Goal: Information Seeking & Learning: Learn about a topic

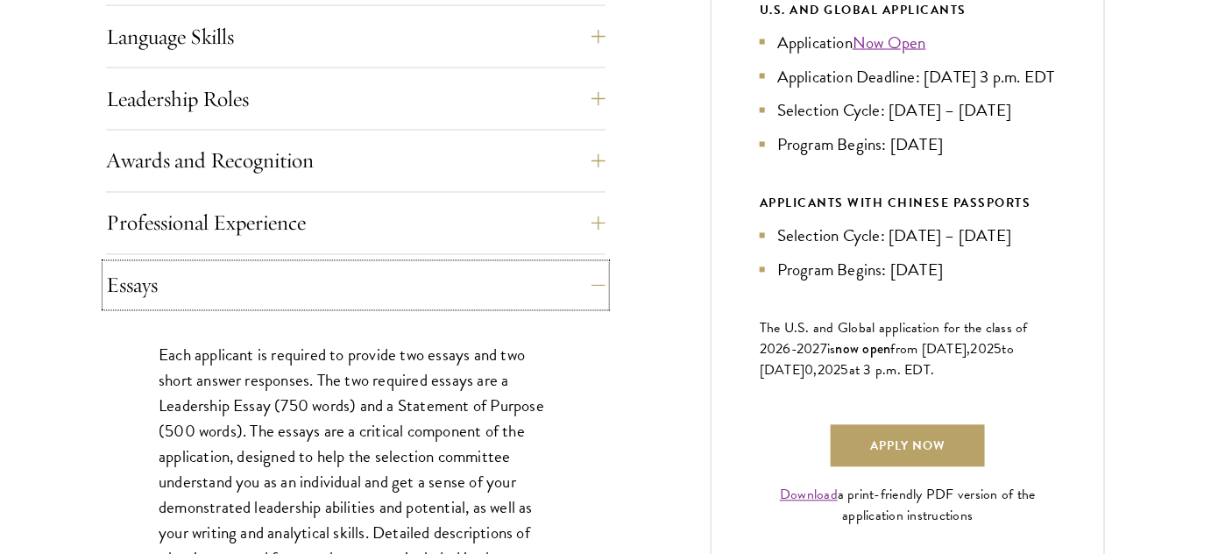
scroll to position [1035, 0]
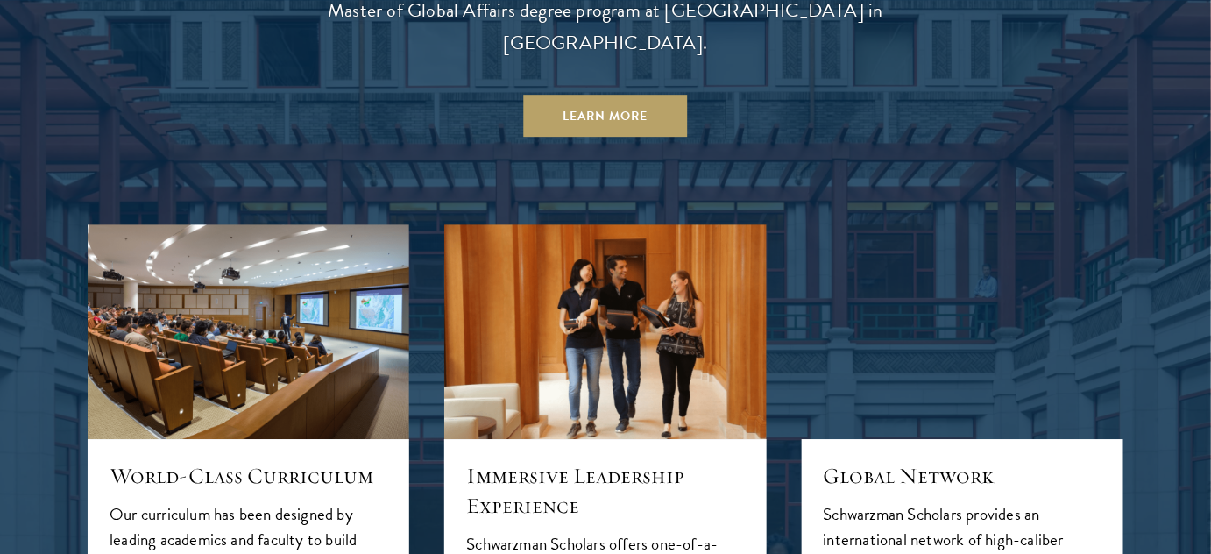
scroll to position [1752, 0]
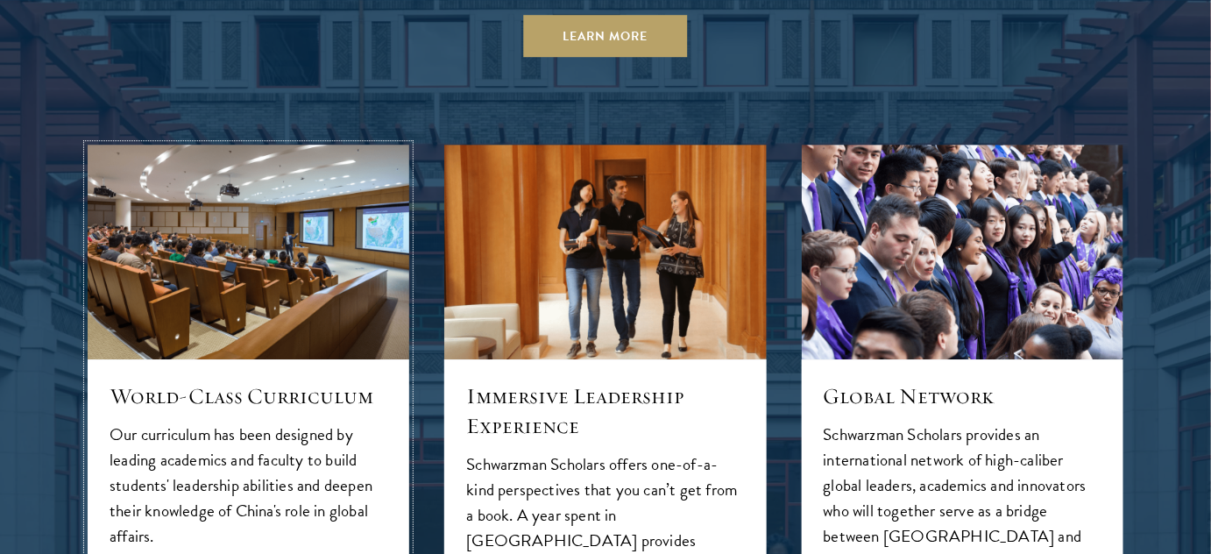
click at [223, 381] on h5 "World-Class Curriculum" at bounding box center [249, 396] width 278 height 30
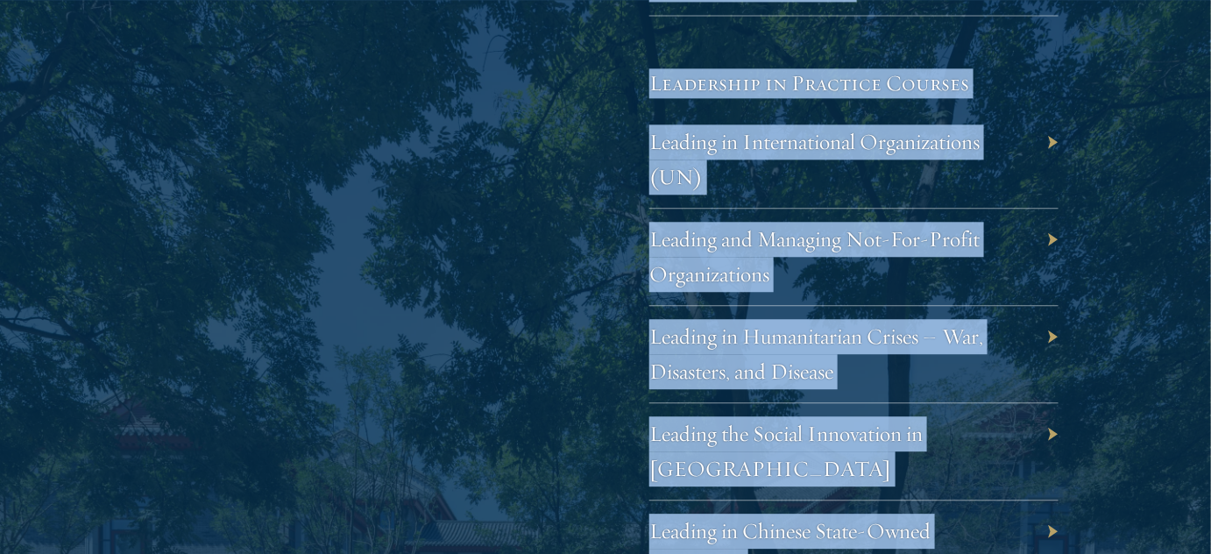
scroll to position [3731, 0]
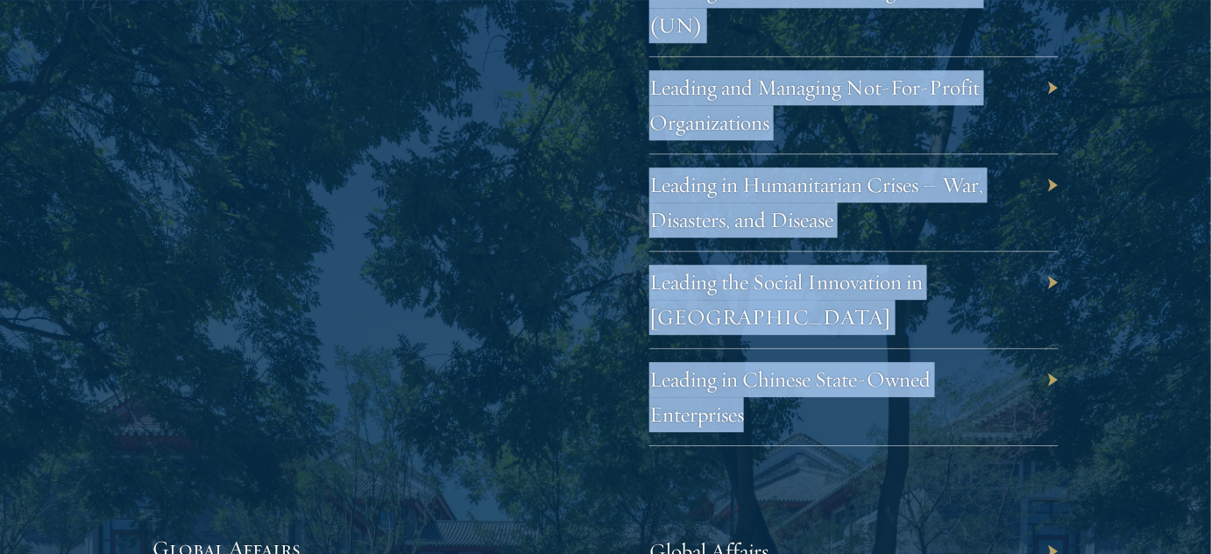
drag, startPoint x: 634, startPoint y: 305, endPoint x: 969, endPoint y: 400, distance: 348.0
copy div "Leadership in Business Leadership in Public Organizations Leaders and Leadershi…"
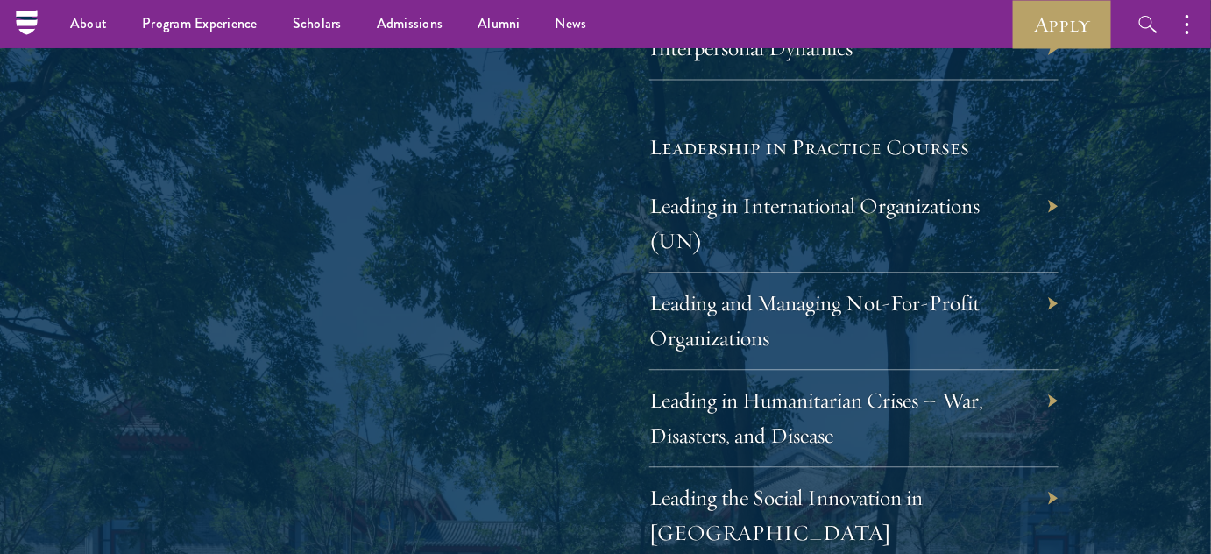
scroll to position [3413, 0]
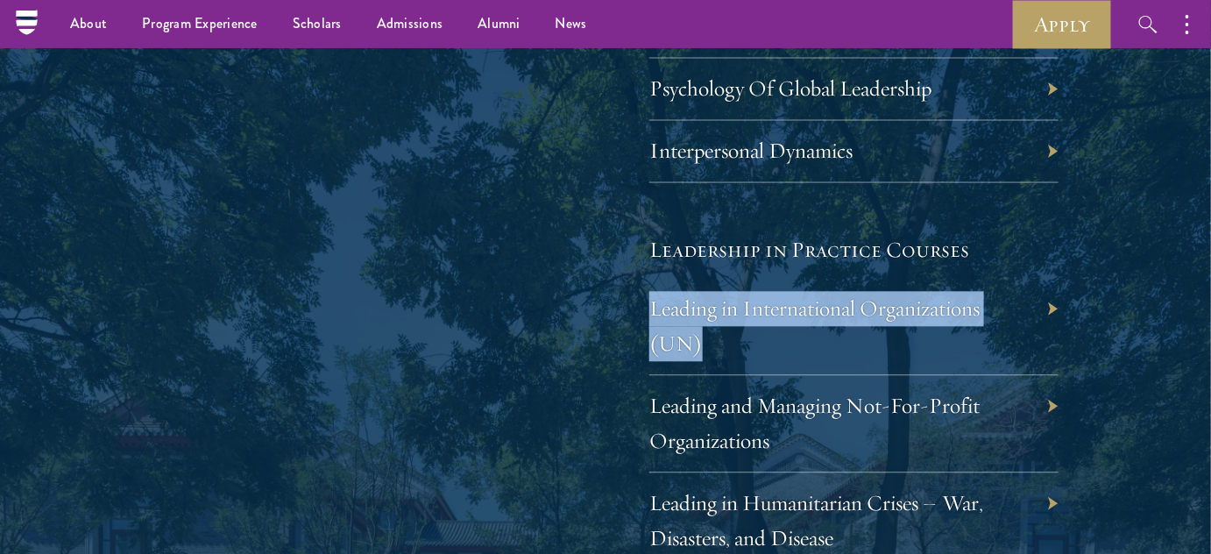
drag, startPoint x: 637, startPoint y: 326, endPoint x: 719, endPoint y: 381, distance: 99.1
click at [719, 381] on div "Leadership Scholars will choose between an offering of leadership courses, whic…" at bounding box center [605, 154] width 906 height 1220
copy link "Leading in International Organizations (UN)"
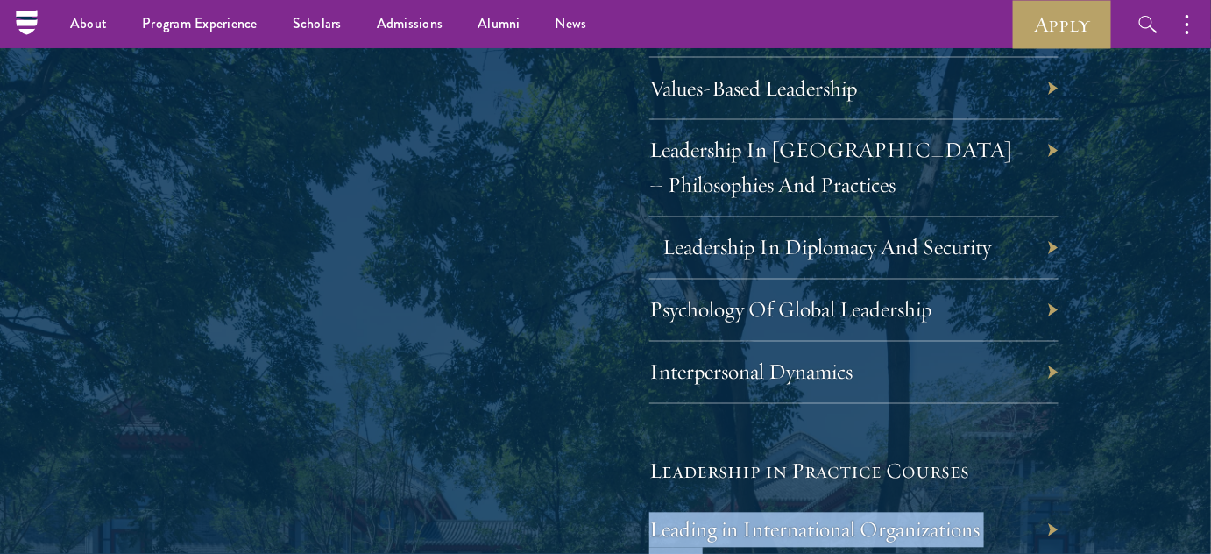
scroll to position [3174, 0]
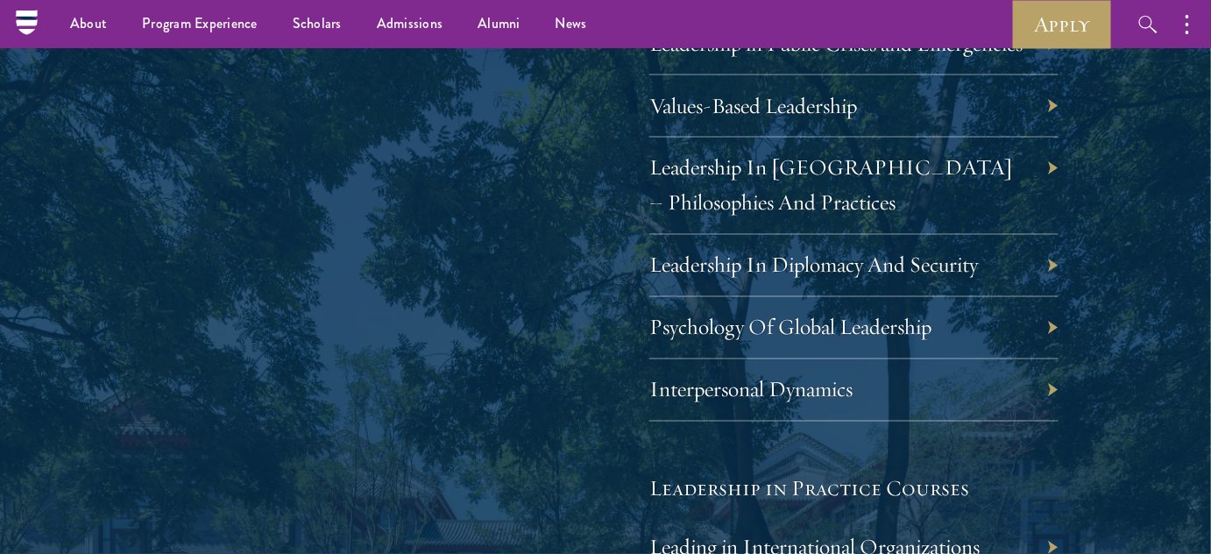
click at [503, 326] on div "Leadership Scholars will choose between an offering of leadership courses, whic…" at bounding box center [356, 394] width 409 height 1220
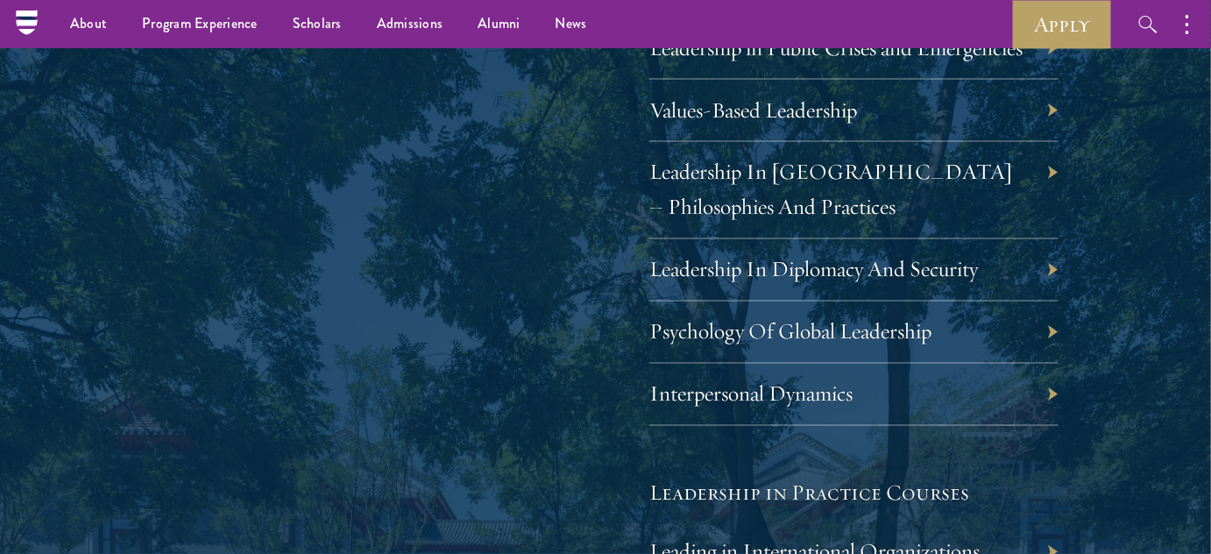
scroll to position [3015, 0]
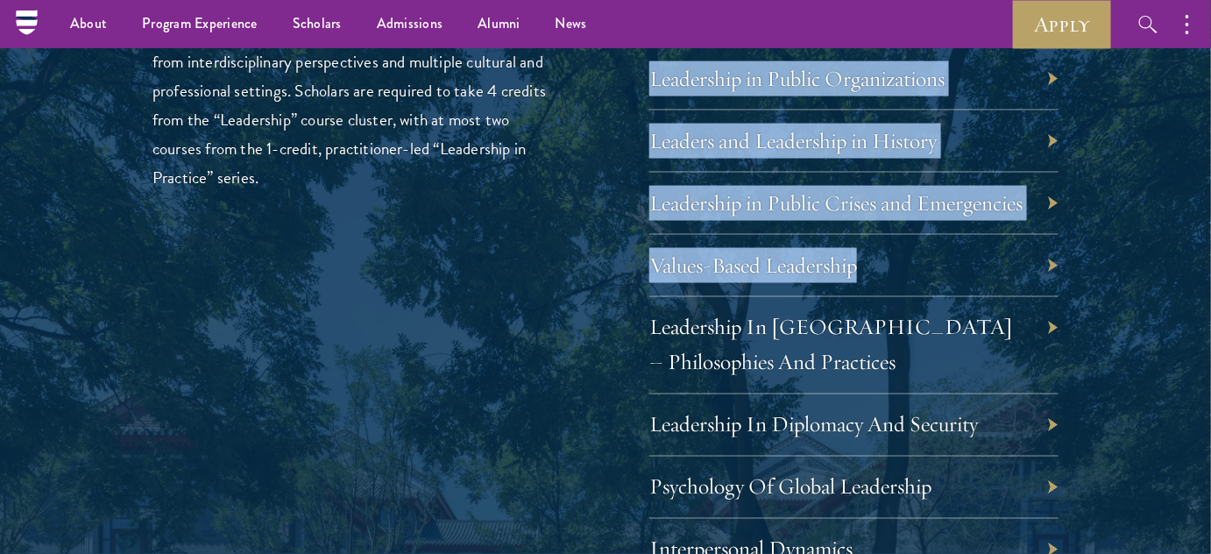
drag, startPoint x: 640, startPoint y: 302, endPoint x: 876, endPoint y: 304, distance: 236.6
click at [876, 304] on div "Leadership Scholars will choose between an offering of leadership courses, whic…" at bounding box center [605, 553] width 906 height 1220
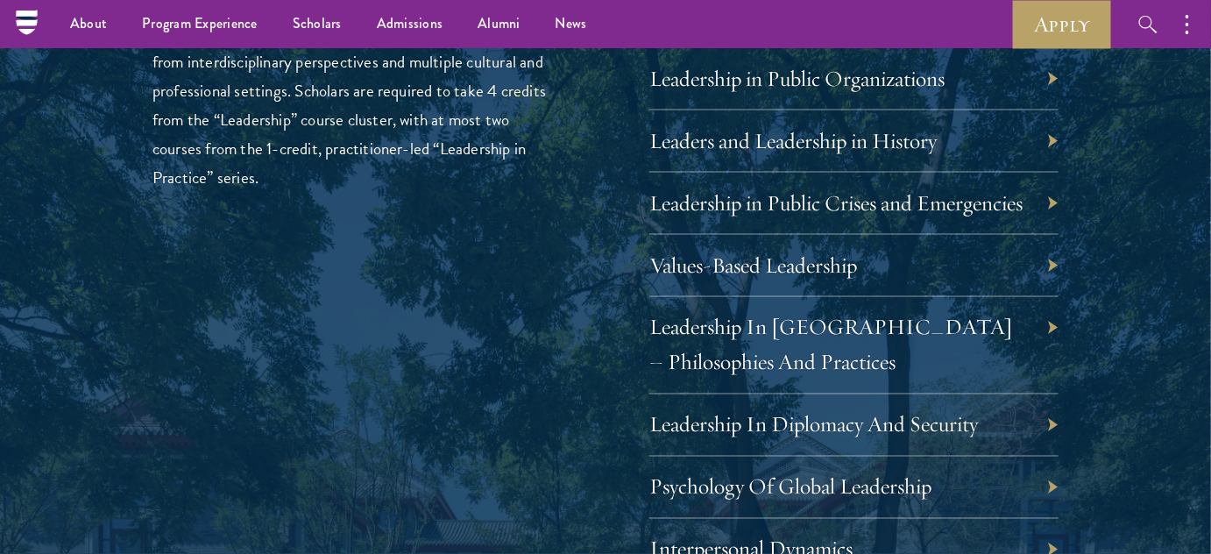
click at [472, 306] on div "Leadership Scholars will choose between an offering of leadership courses, whic…" at bounding box center [356, 553] width 409 height 1220
drag, startPoint x: 656, startPoint y: 301, endPoint x: 336, endPoint y: 301, distance: 319.8
click at [336, 301] on div "Leadership Scholars will choose between an offering of leadership courses, whic…" at bounding box center [605, 553] width 906 height 1220
click at [450, 295] on div "Leadership Scholars will choose between an offering of leadership courses, whic…" at bounding box center [356, 553] width 409 height 1220
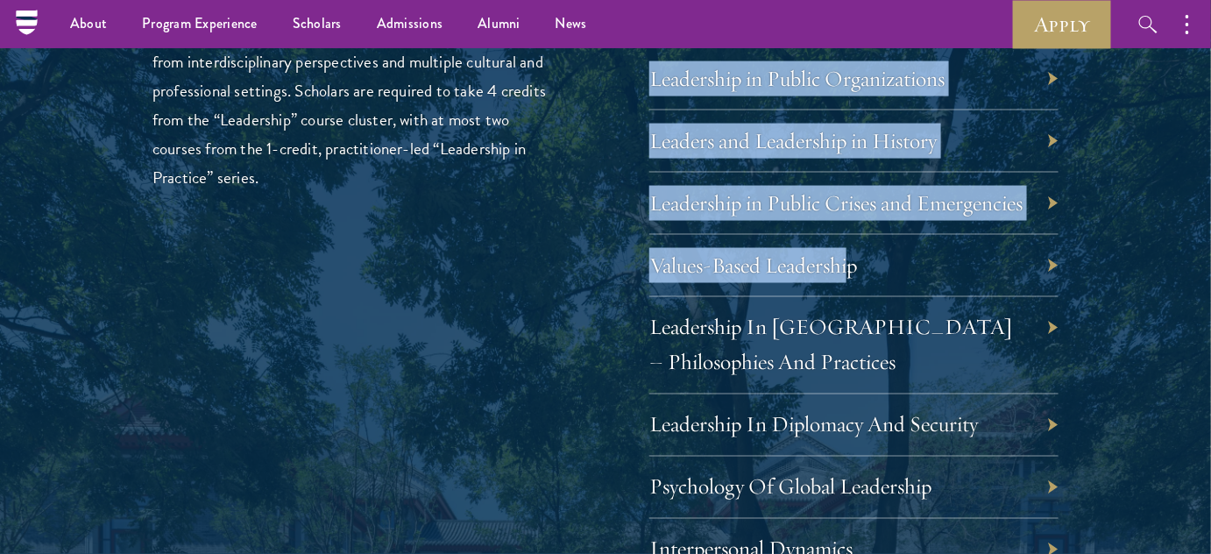
drag, startPoint x: 642, startPoint y: 308, endPoint x: 619, endPoint y: 300, distance: 24.9
click at [836, 302] on div "Leadership Scholars will choose between an offering of leadership courses, whic…" at bounding box center [605, 553] width 906 height 1220
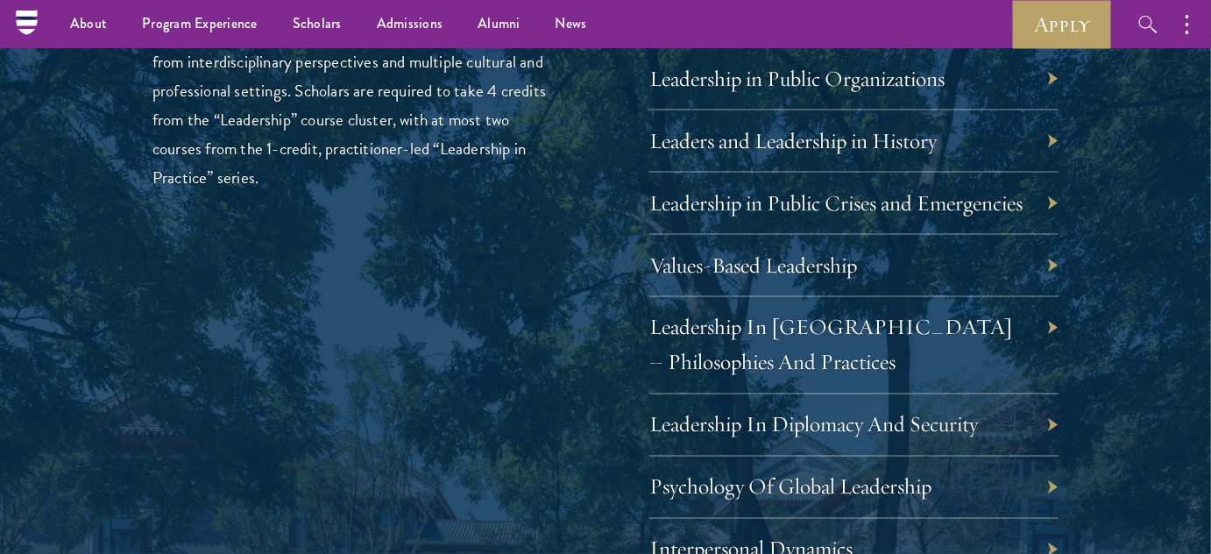
click at [619, 300] on div "Leadership Scholars will choose between an offering of leadership courses, whic…" at bounding box center [605, 553] width 906 height 1220
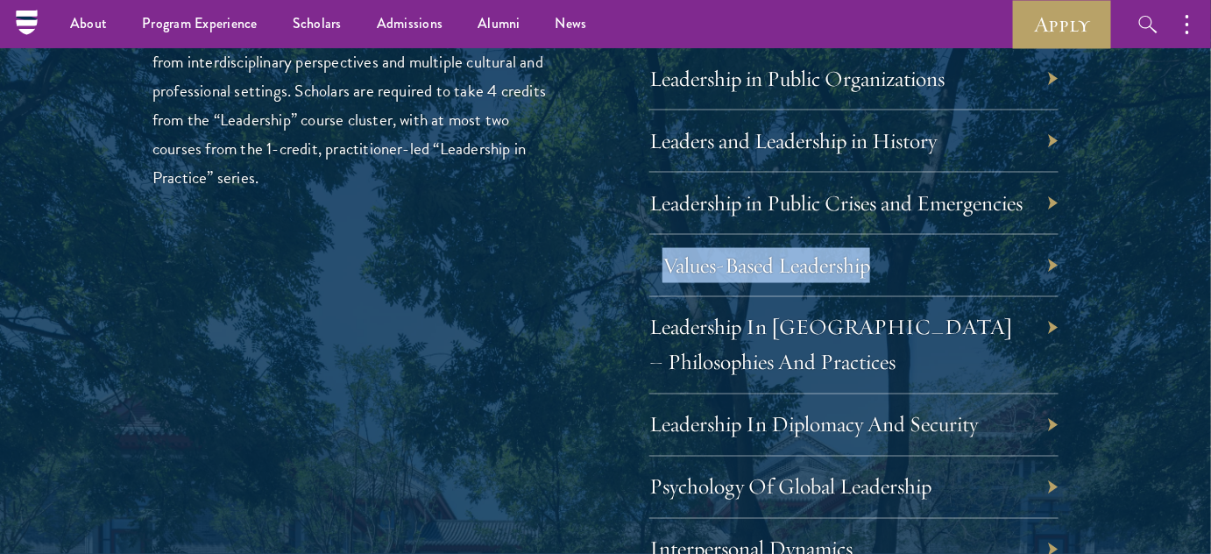
drag, startPoint x: 905, startPoint y: 296, endPoint x: 666, endPoint y: 296, distance: 239.2
click at [666, 296] on div "Values-Based Leadership" at bounding box center [853, 266] width 409 height 62
copy link "Values-Based Leadership"
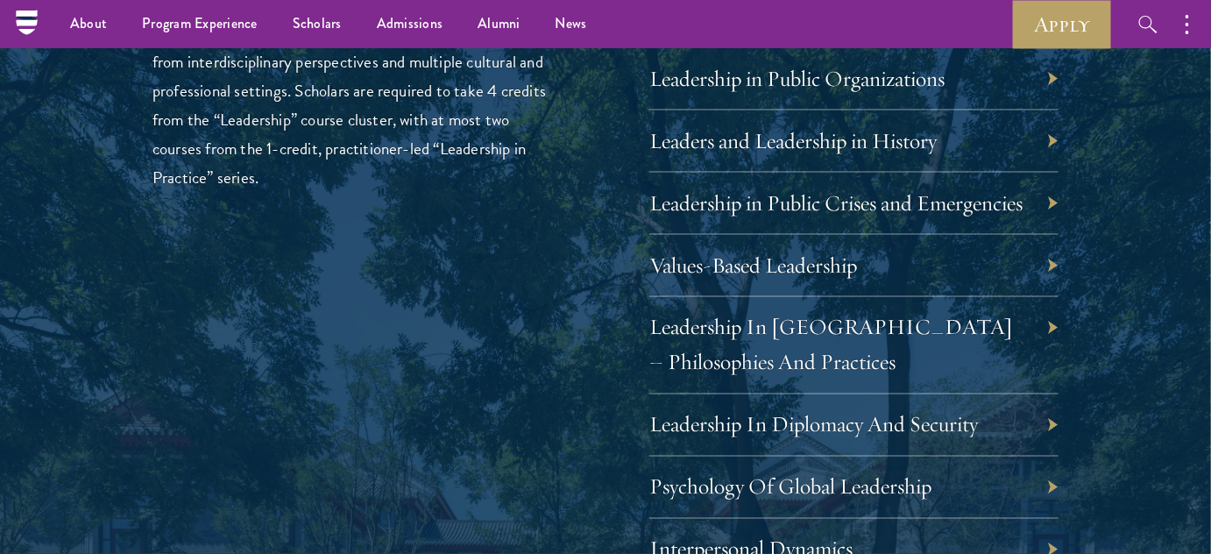
click at [419, 209] on div "Leadership Scholars will choose between an offering of leadership courses, whic…" at bounding box center [356, 553] width 409 height 1220
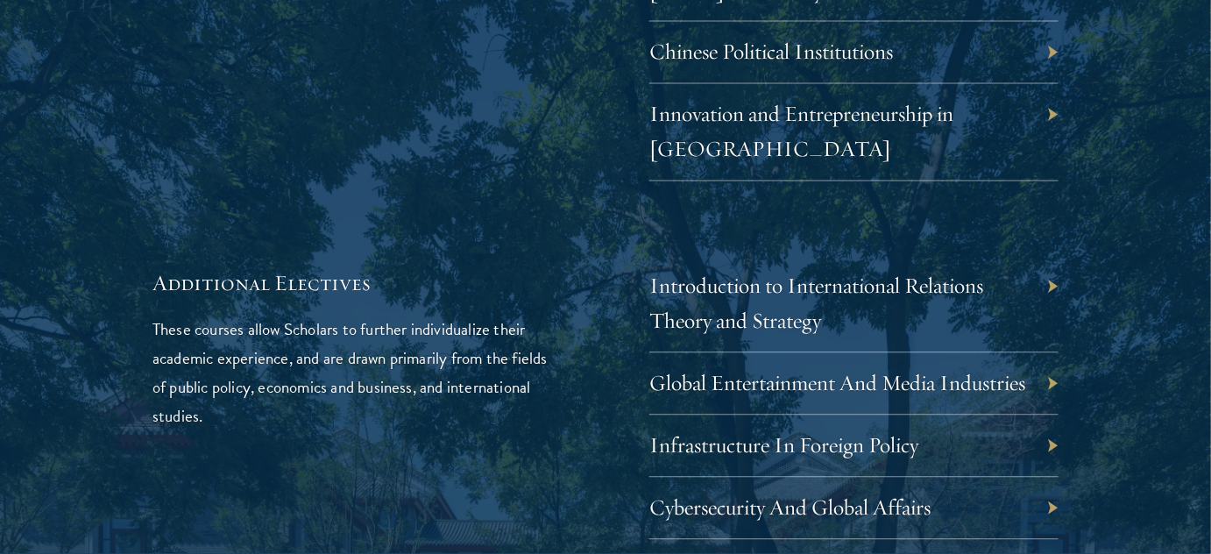
scroll to position [5563, 0]
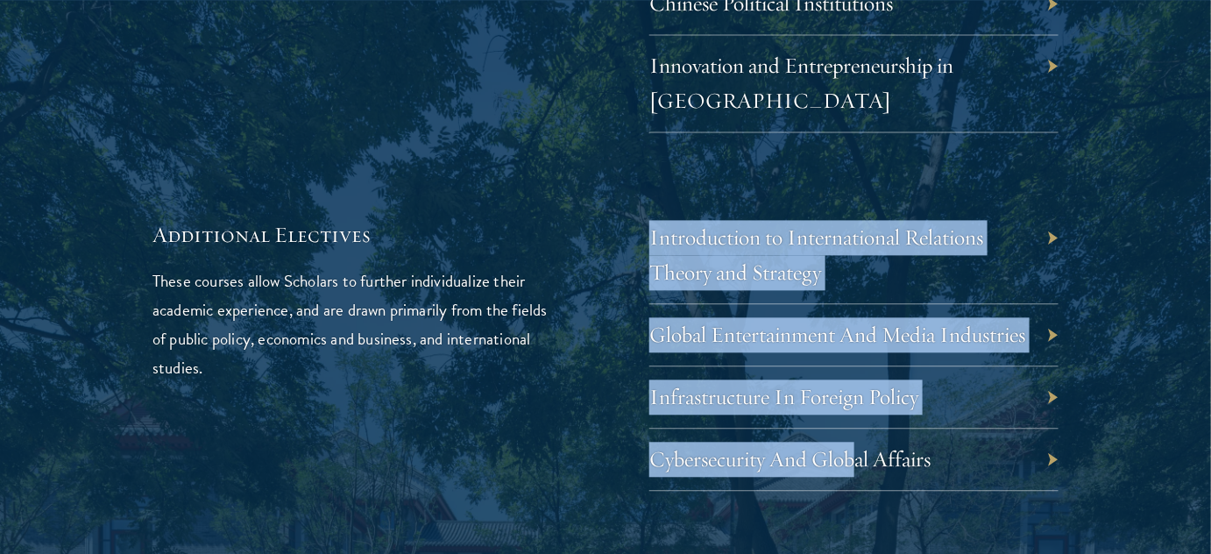
drag, startPoint x: 647, startPoint y: 455, endPoint x: 472, endPoint y: 447, distance: 175.4
click at [866, 465] on div "Additional Electives These courses allow Scholars to further individualize thei…" at bounding box center [605, 355] width 906 height 271
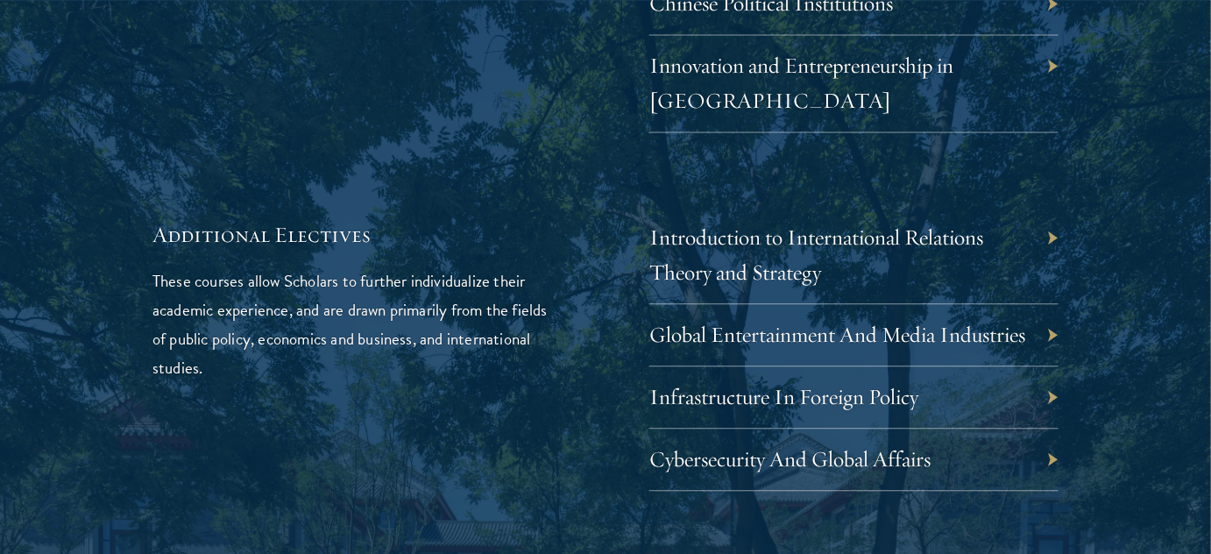
click at [449, 444] on div "Additional Electives These courses allow Scholars to further individualize thei…" at bounding box center [356, 355] width 409 height 271
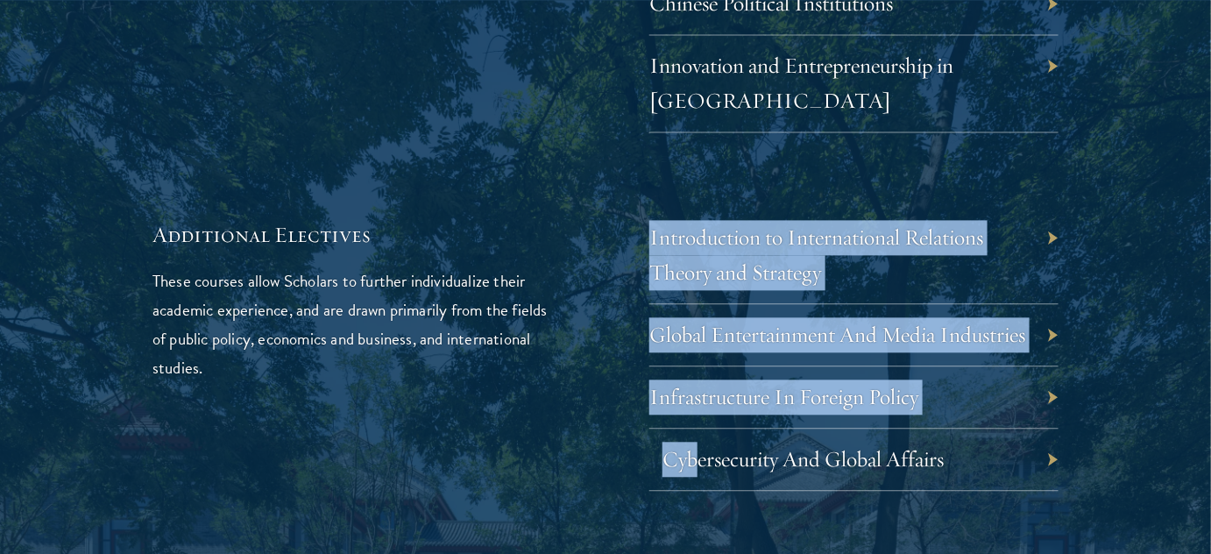
drag, startPoint x: 620, startPoint y: 452, endPoint x: 668, endPoint y: 451, distance: 47.3
click at [693, 459] on div "Additional Electives These courses allow Scholars to further individualize thei…" at bounding box center [605, 355] width 906 height 271
click at [554, 447] on div "Additional Electives These courses allow Scholars to further individualize thei…" at bounding box center [356, 355] width 409 height 271
click at [559, 445] on div "Additional Electives These courses allow Scholars to further individualize thei…" at bounding box center [356, 355] width 409 height 271
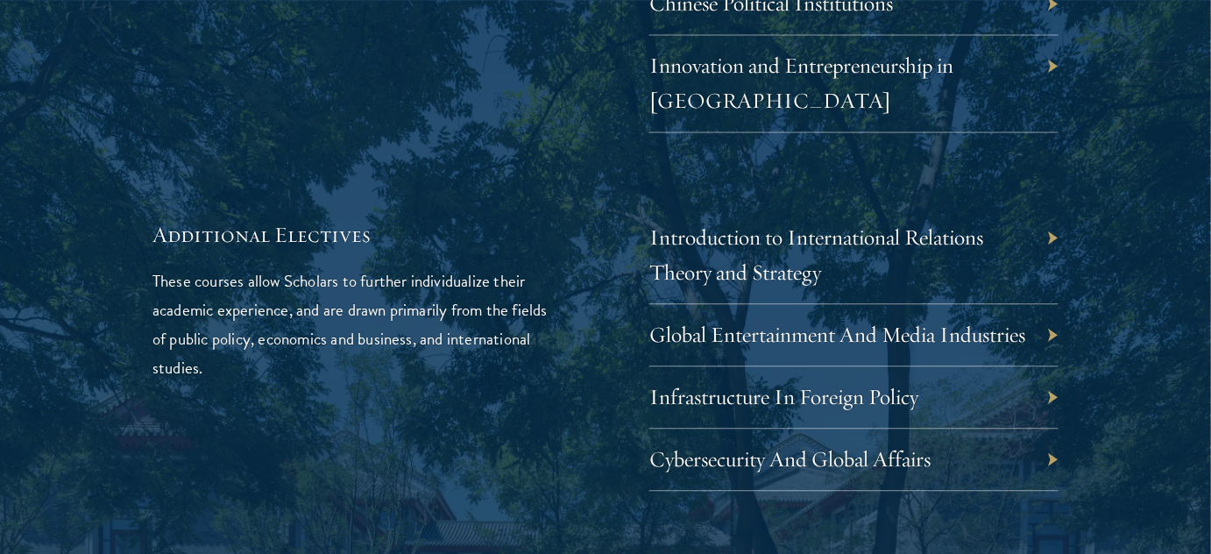
drag, startPoint x: 641, startPoint y: 456, endPoint x: 561, endPoint y: 459, distance: 80.6
click at [561, 459] on div "Additional Electives These courses allow Scholars to further individualize thei…" at bounding box center [605, 355] width 906 height 271
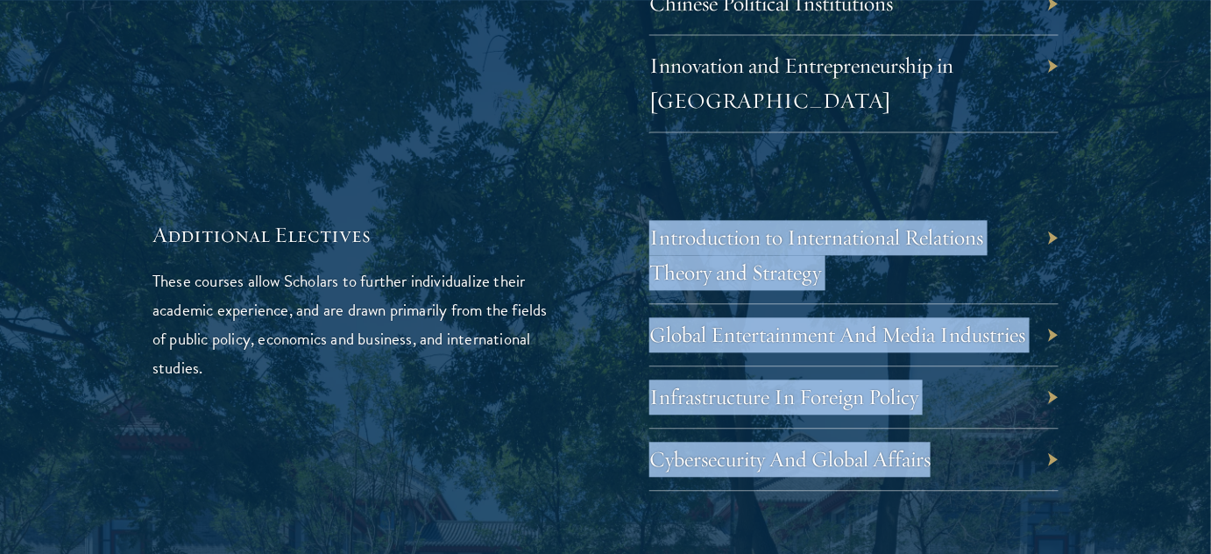
drag, startPoint x: 969, startPoint y: 456, endPoint x: 645, endPoint y: 468, distance: 324.4
click at [645, 468] on div "Additional Electives These courses allow Scholars to further individualize thei…" at bounding box center [605, 355] width 906 height 271
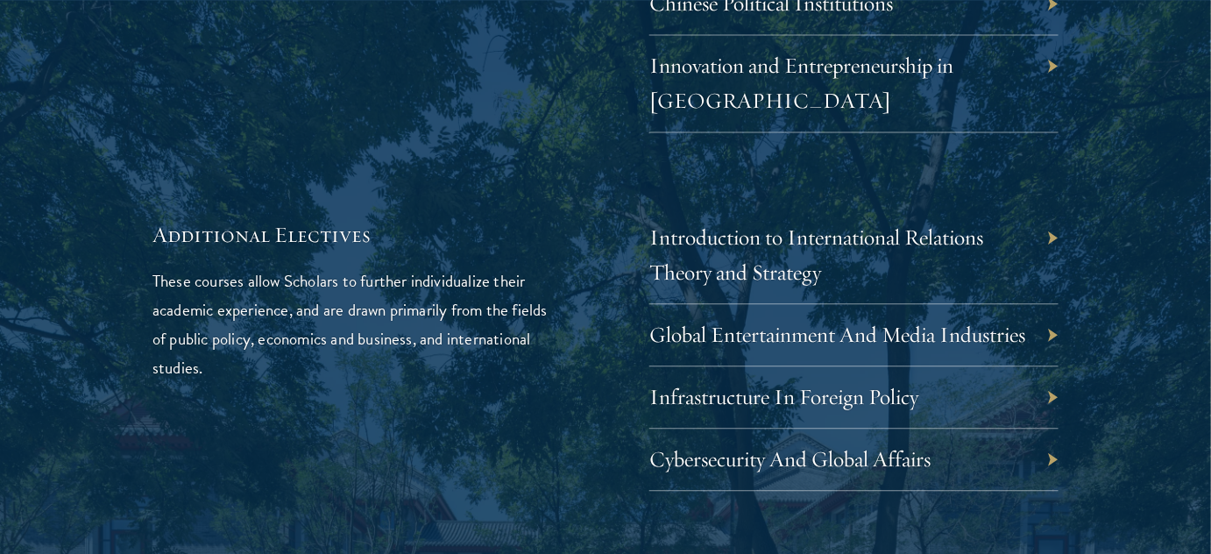
click at [645, 468] on div "Additional Electives These courses allow Scholars to further individualize thei…" at bounding box center [605, 355] width 906 height 271
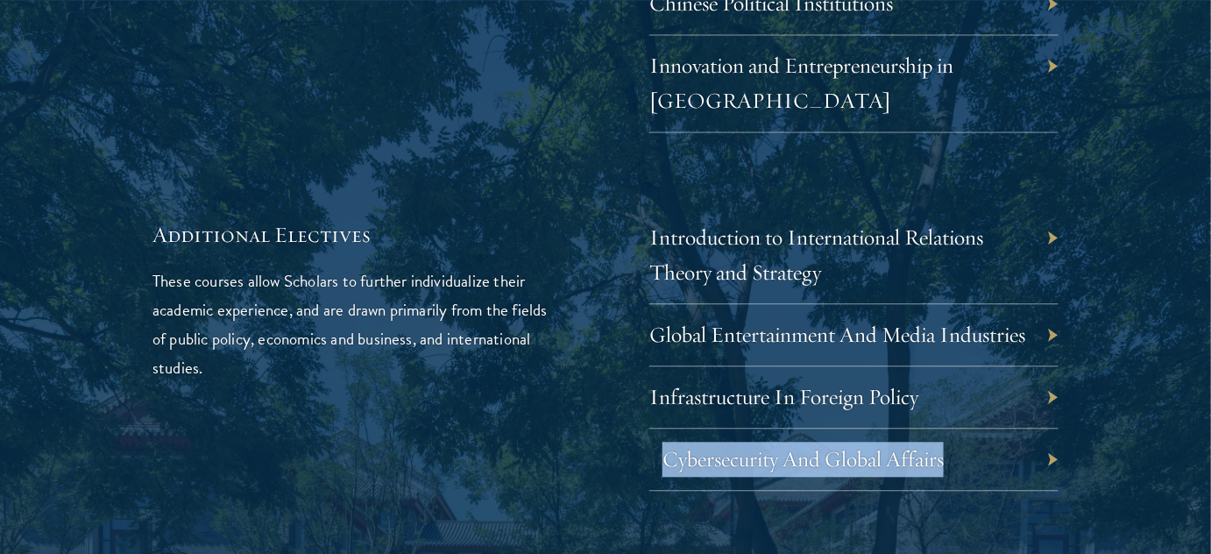
drag, startPoint x: 927, startPoint y: 457, endPoint x: 668, endPoint y: 461, distance: 259.4
click at [668, 461] on div "Cybersecurity And Global Affairs" at bounding box center [853, 459] width 409 height 62
copy link "Cybersecurity And Global Affairs"
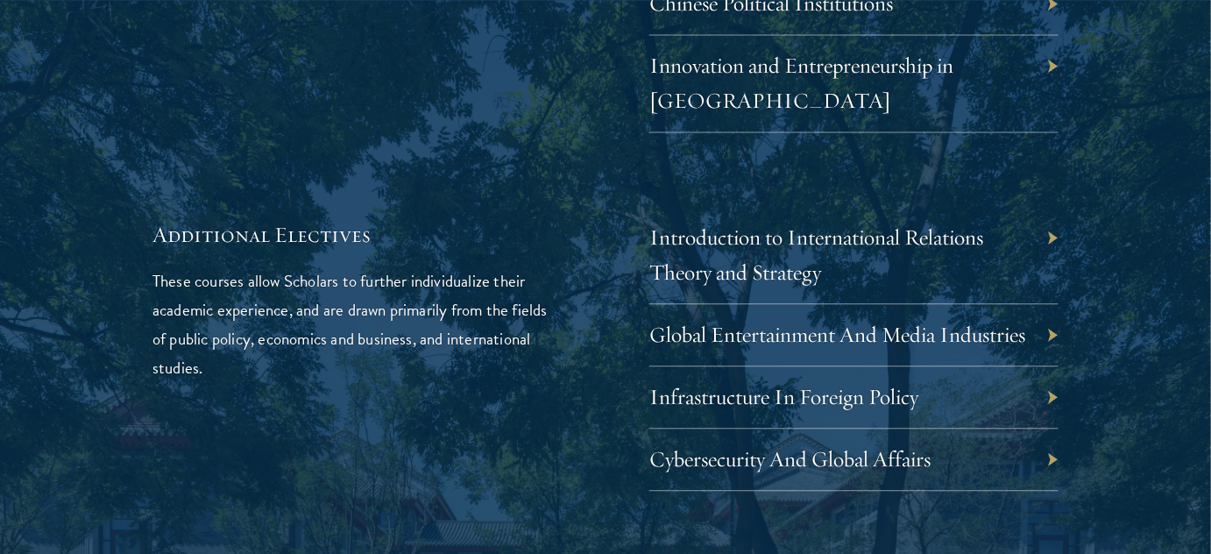
click at [502, 368] on div "Additional Electives These courses allow Scholars to further individualize thei…" at bounding box center [356, 355] width 409 height 271
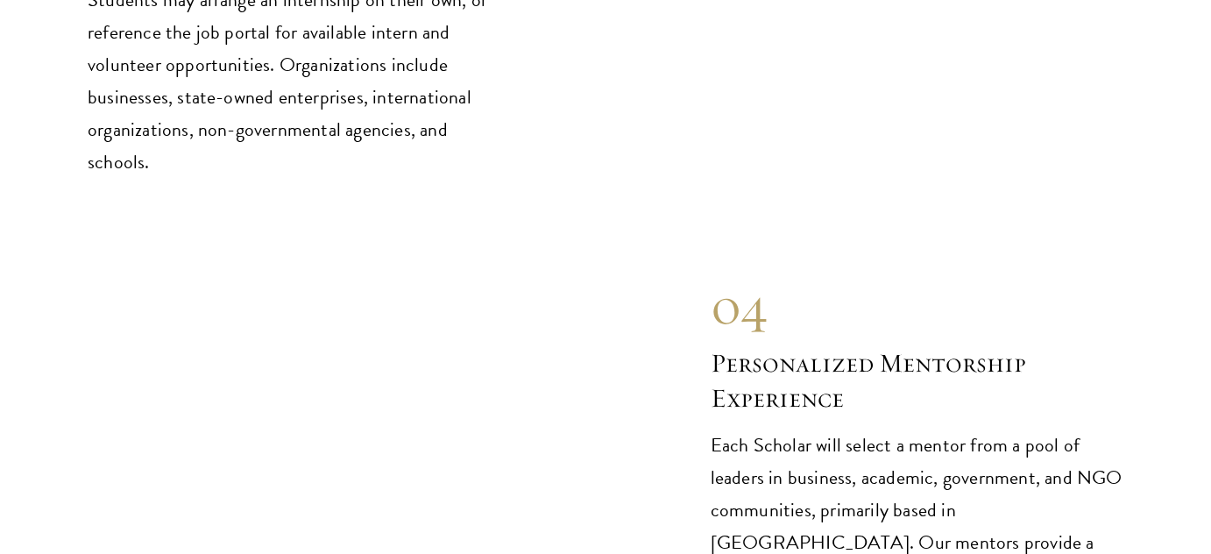
scroll to position [8431, 0]
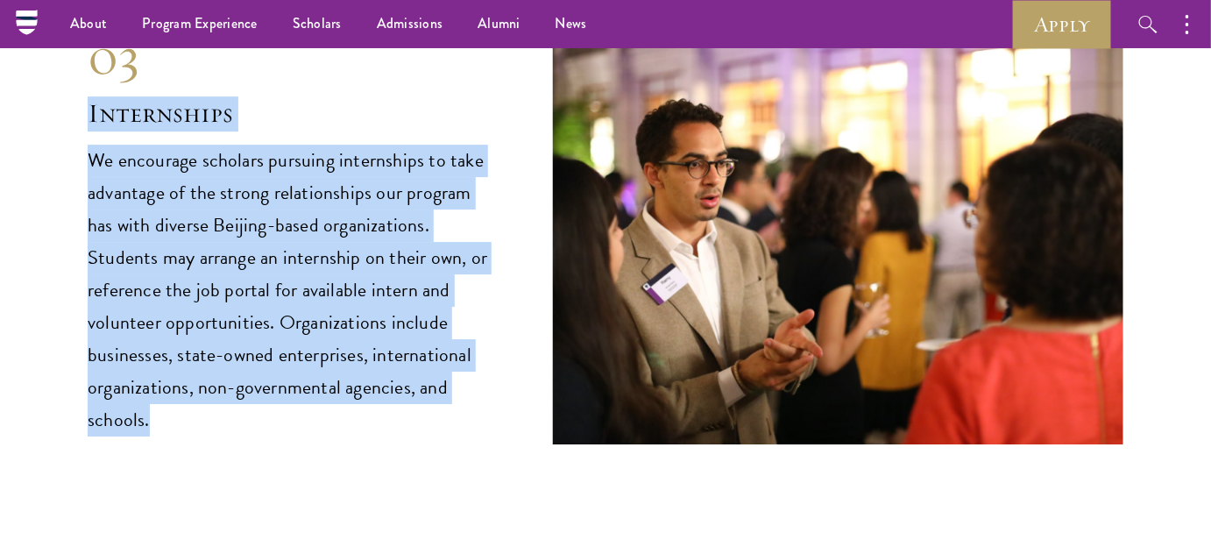
drag, startPoint x: 88, startPoint y: 93, endPoint x: 348, endPoint y: 325, distance: 348.1
click at [429, 390] on div "03 Internships 03 Internships We encourage scholars pursuing internships to tak…" at bounding box center [606, 231] width 1036 height 428
copy div "Internships We encourage scholars pursuing internships to take advantage of the…"
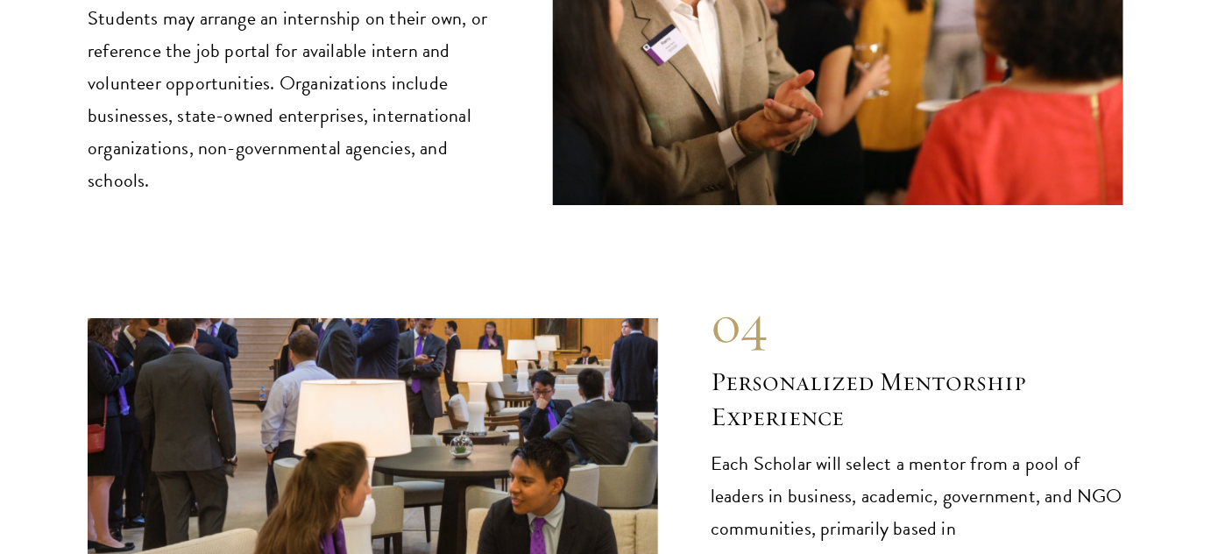
click at [848, 293] on div "04" at bounding box center [917, 324] width 413 height 63
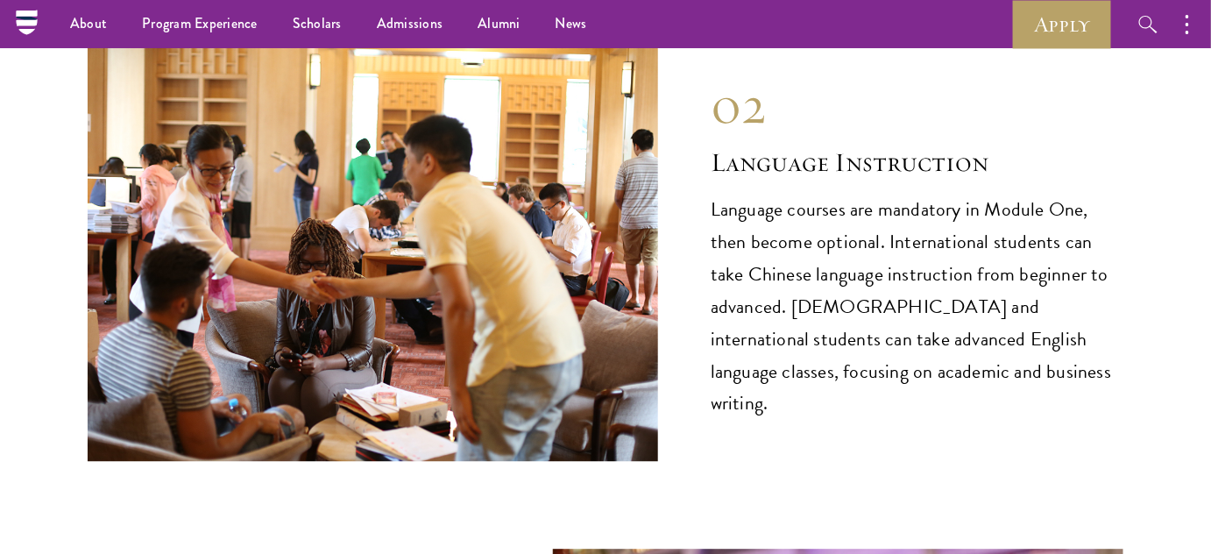
scroll to position [7873, 0]
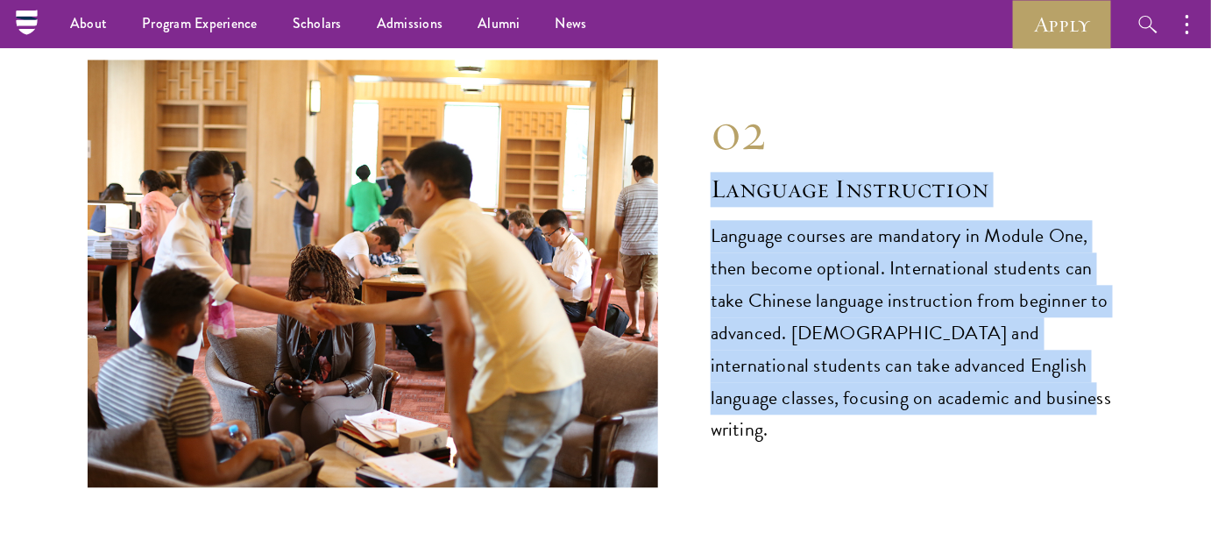
drag, startPoint x: 701, startPoint y: 162, endPoint x: 958, endPoint y: 380, distance: 337.6
click at [958, 380] on div "02 Language Instruction 02 Language Instruction Language courses are mandatory …" at bounding box center [606, 274] width 1036 height 428
copy div "Language Instruction Language courses are mandatory in Module One, then become …"
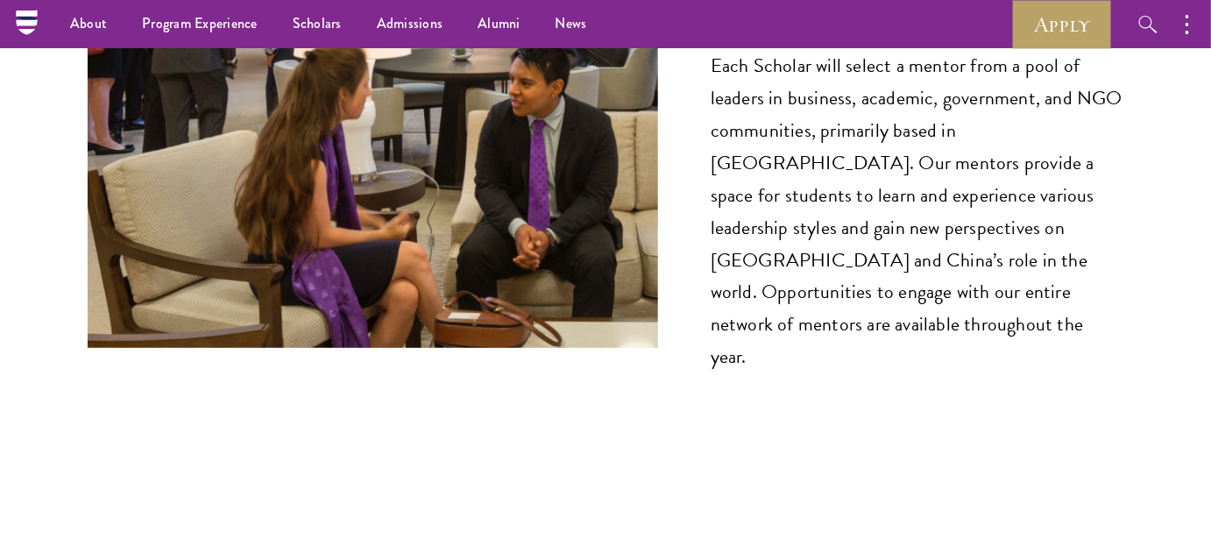
scroll to position [8670, 0]
